Goal: Information Seeking & Learning: Learn about a topic

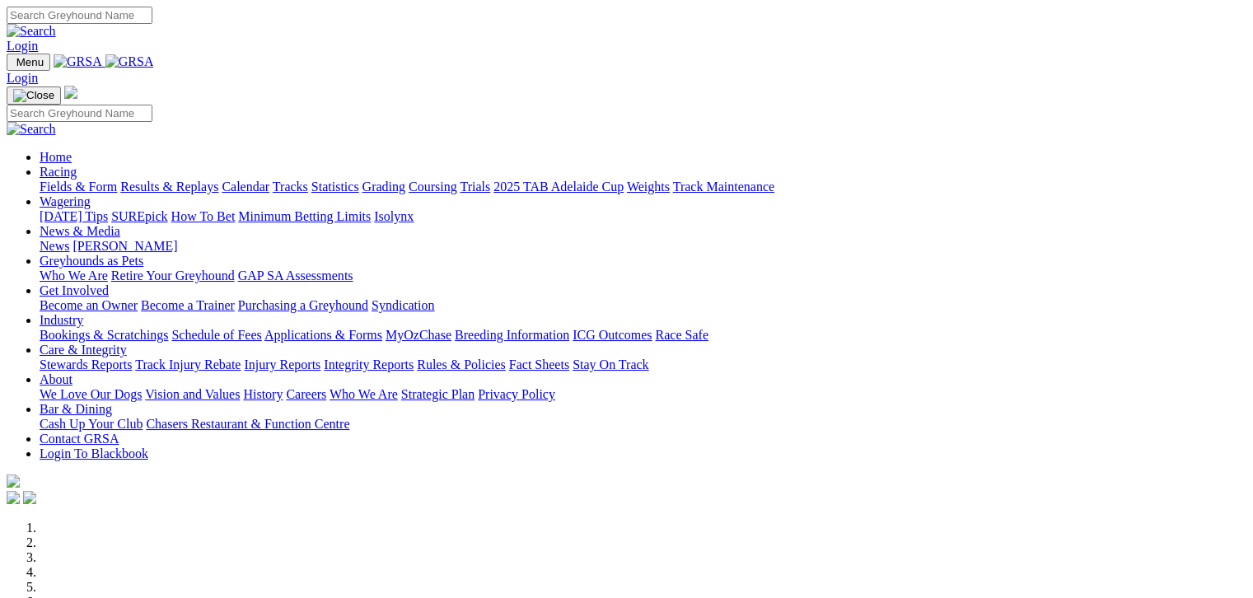
click at [77, 165] on link "Racing" at bounding box center [58, 172] width 37 height 14
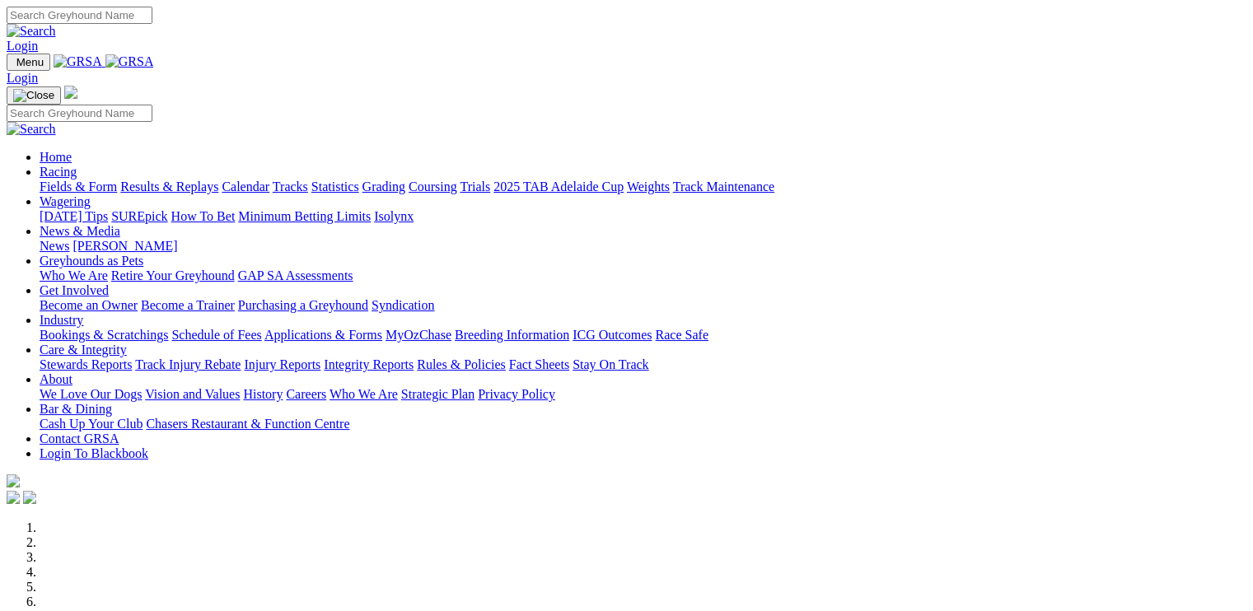
click at [77, 165] on link "Racing" at bounding box center [58, 172] width 37 height 14
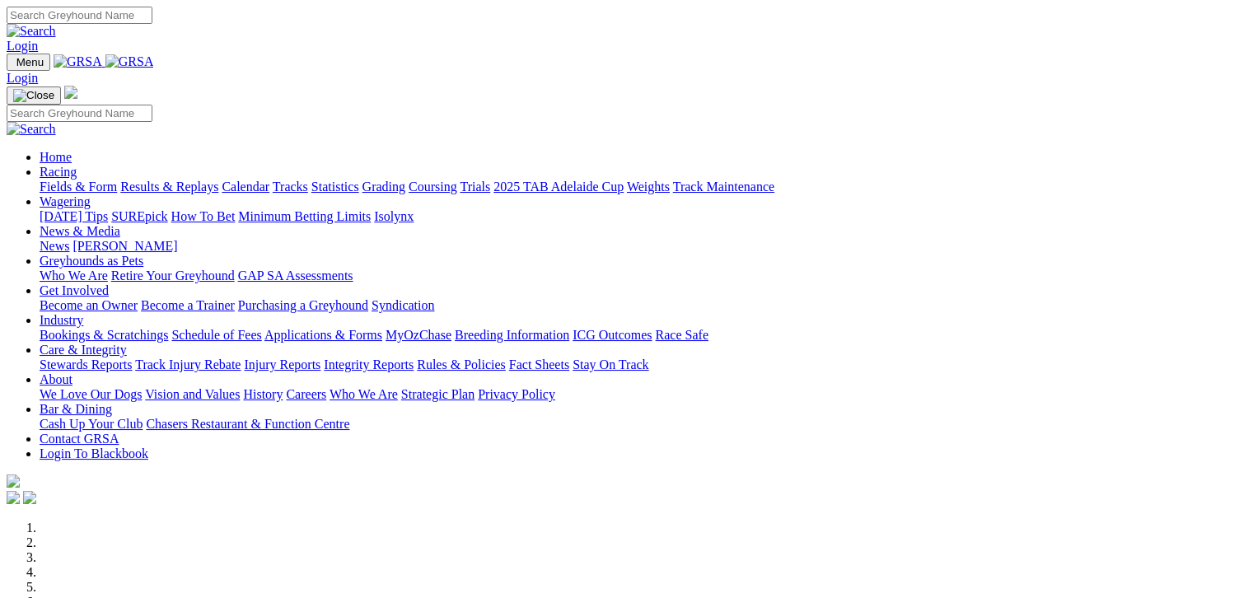
click at [72, 180] on link "Fields & Form" at bounding box center [78, 187] width 77 height 14
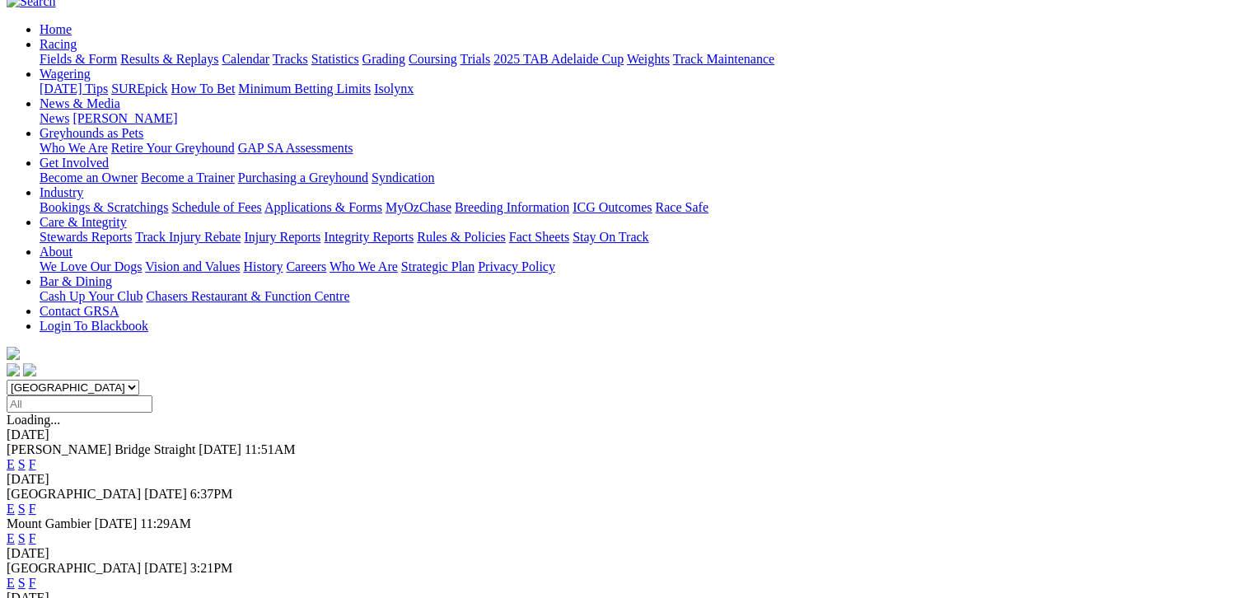
scroll to position [165, 0]
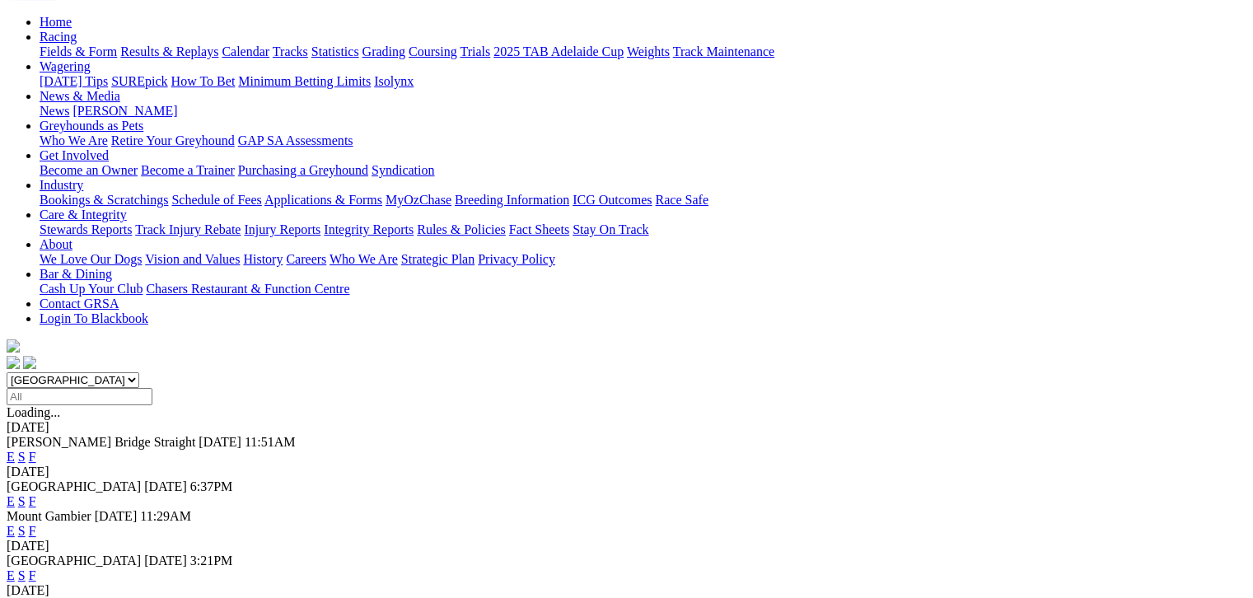
click at [36, 524] on link "F" at bounding box center [32, 531] width 7 height 14
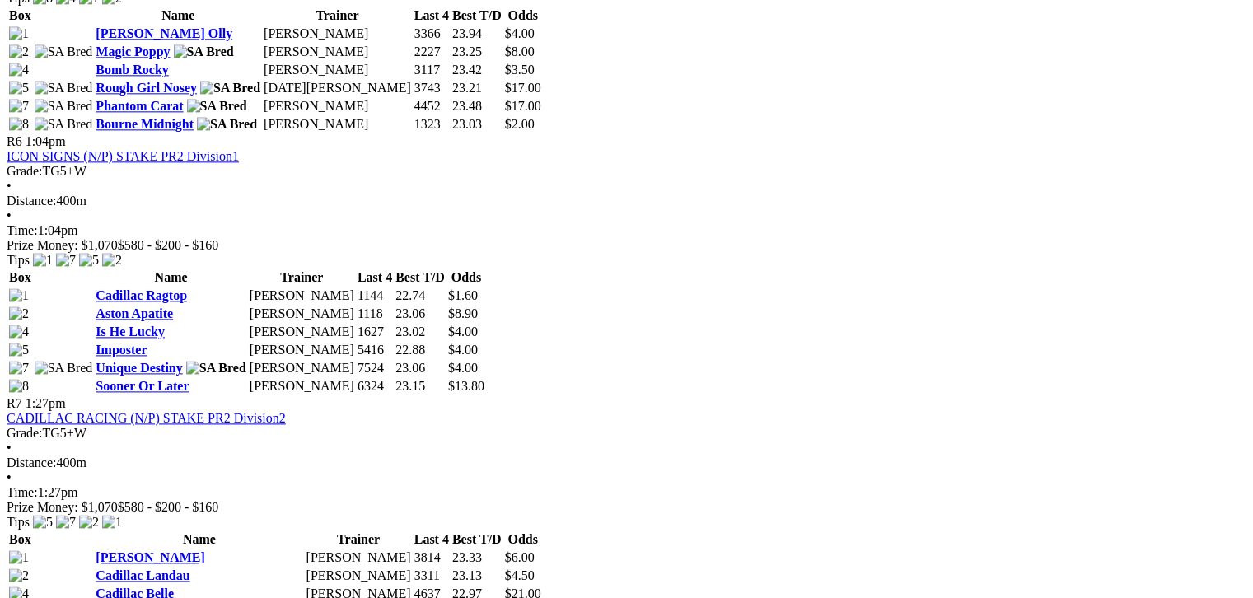
scroll to position [2121, 0]
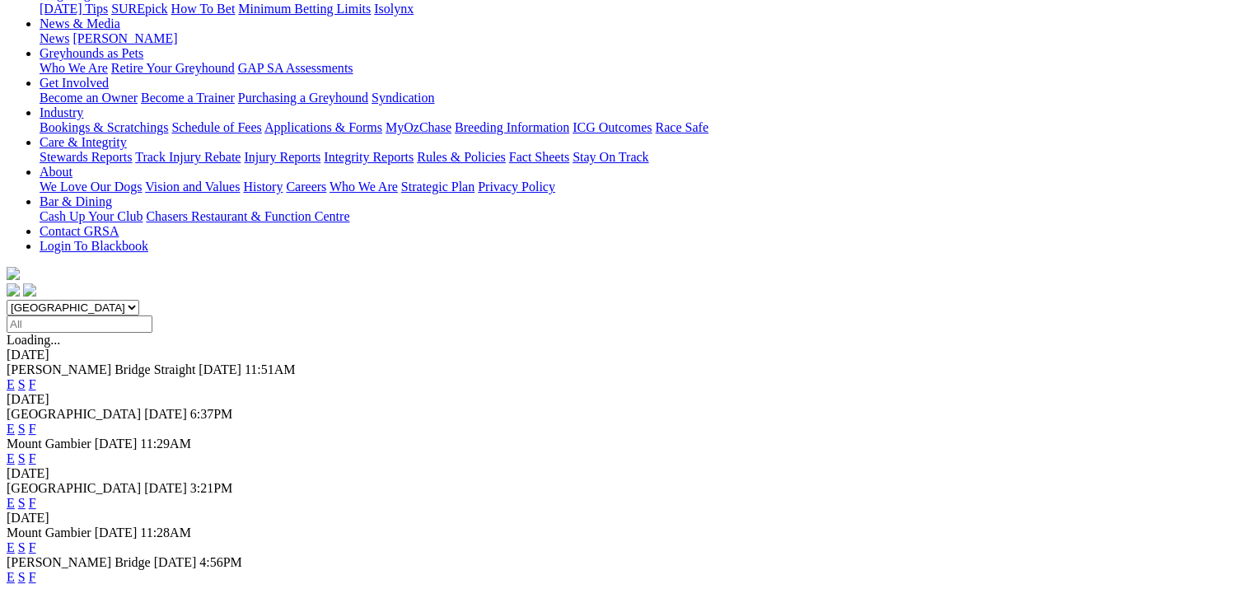
scroll to position [247, 0]
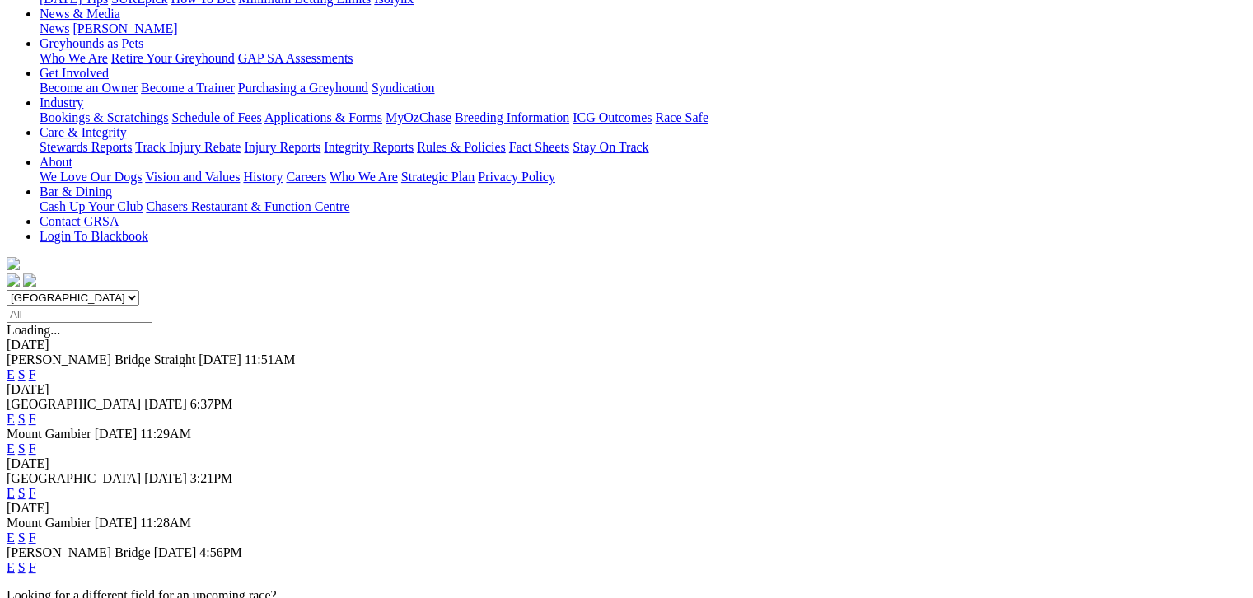
click at [36, 560] on link "F" at bounding box center [32, 567] width 7 height 14
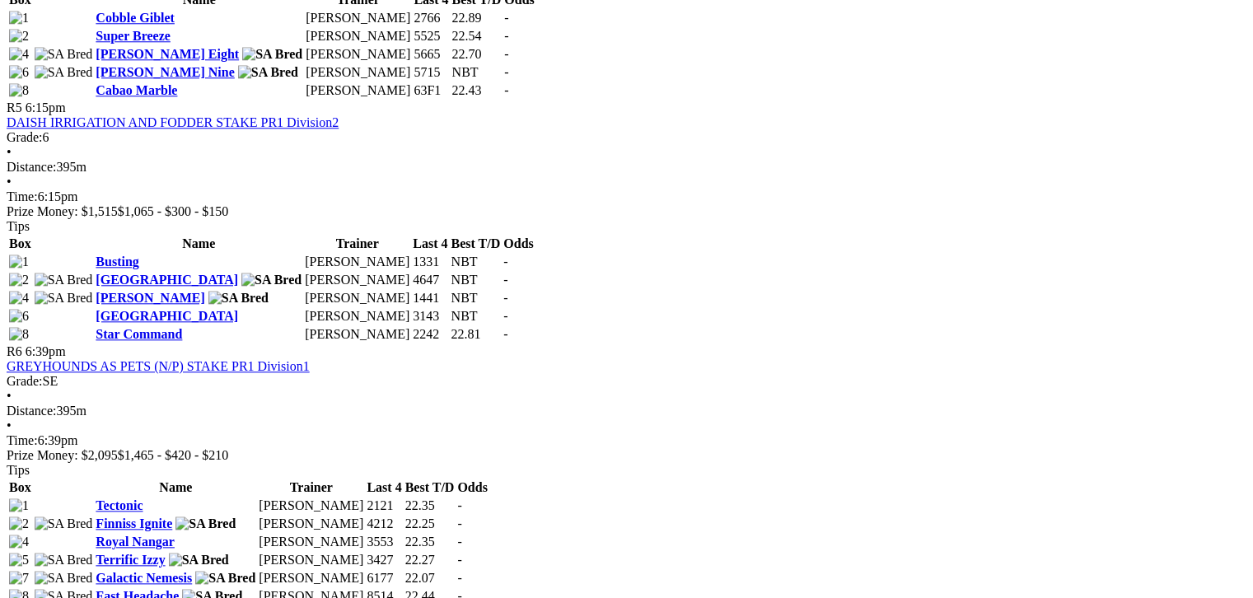
scroll to position [1502, 0]
